Goal: Task Accomplishment & Management: Manage account settings

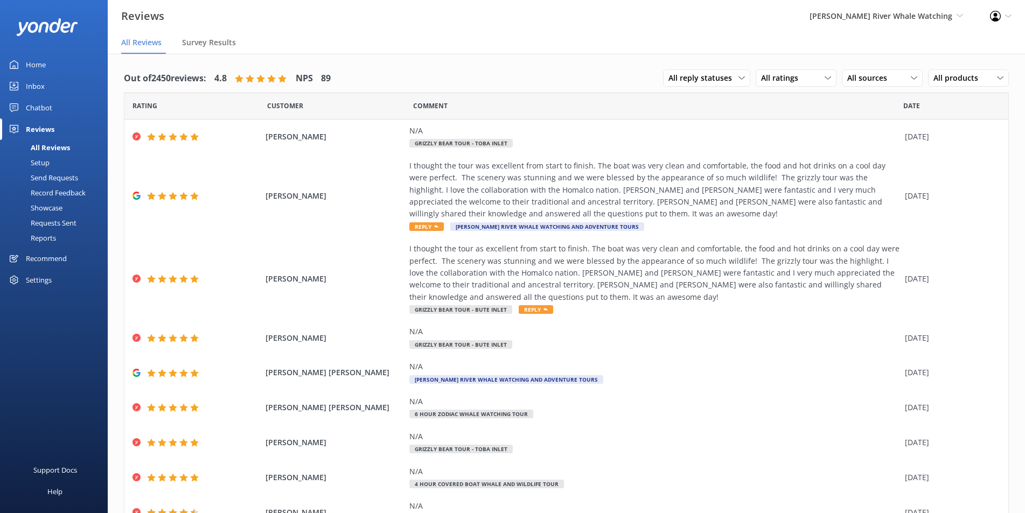
click at [177, 46] on nav "All Reviews Survey Results" at bounding box center [566, 43] width 917 height 22
click at [202, 44] on span "Survey Results" at bounding box center [209, 42] width 54 height 11
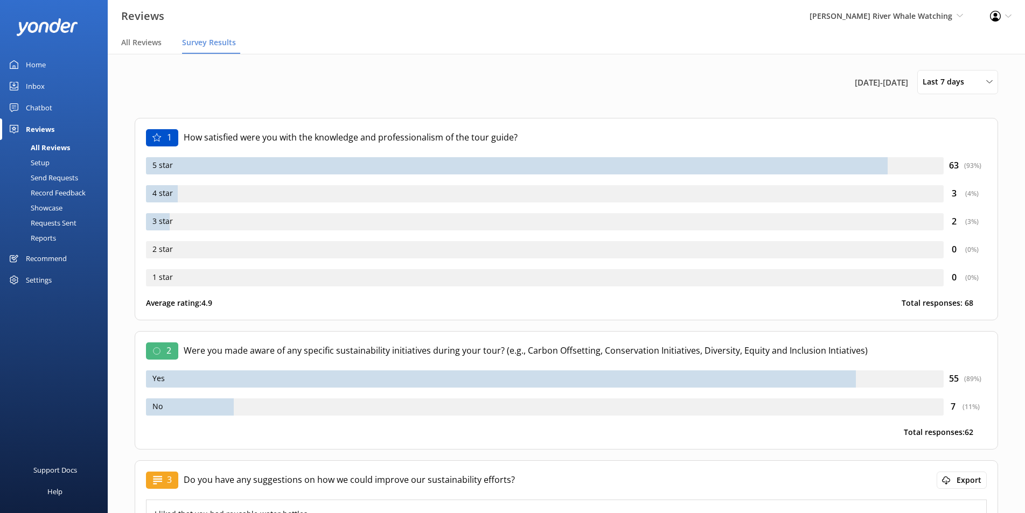
click at [50, 141] on div "All Reviews" at bounding box center [38, 147] width 64 height 15
